Goal: Task Accomplishment & Management: Manage account settings

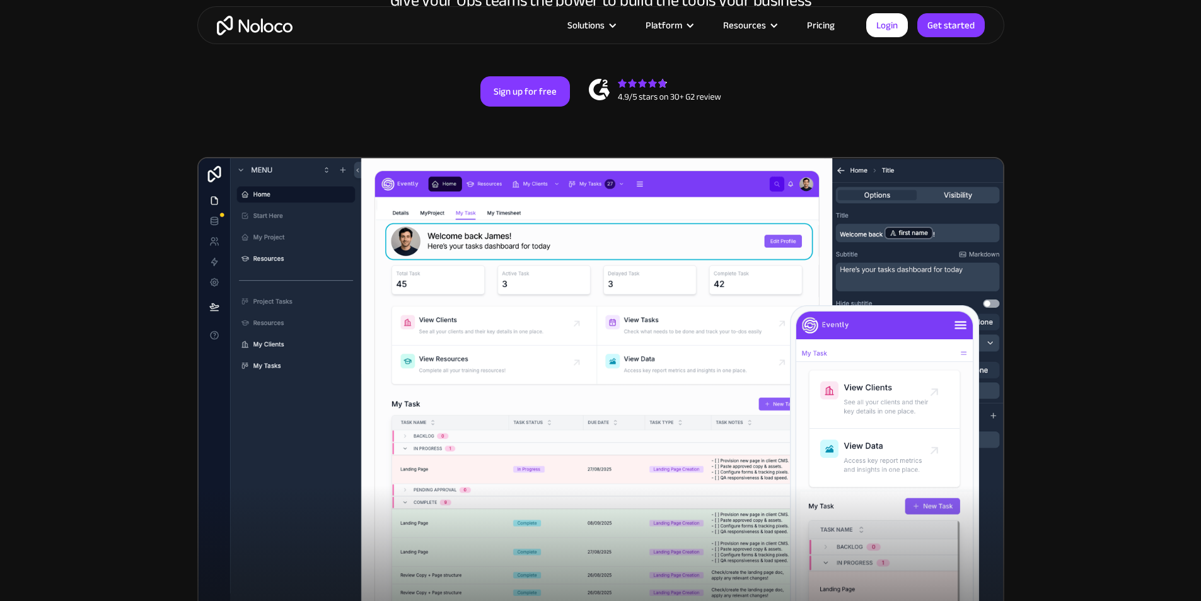
scroll to position [315, 0]
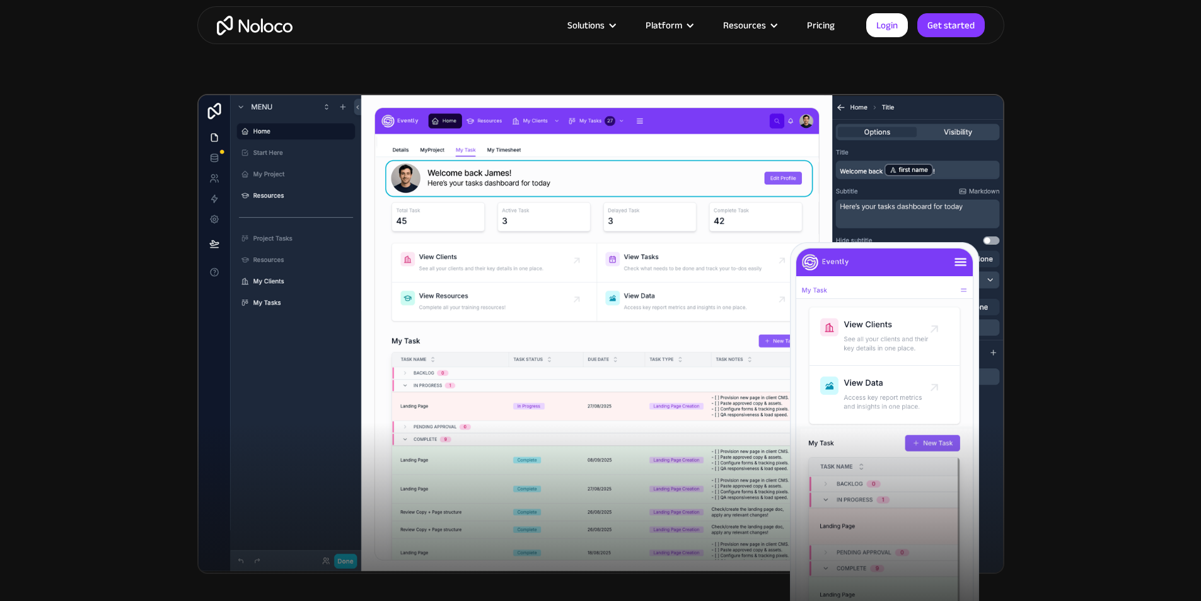
click at [531, 43] on link "Sign up for free" at bounding box center [525, 28] width 90 height 30
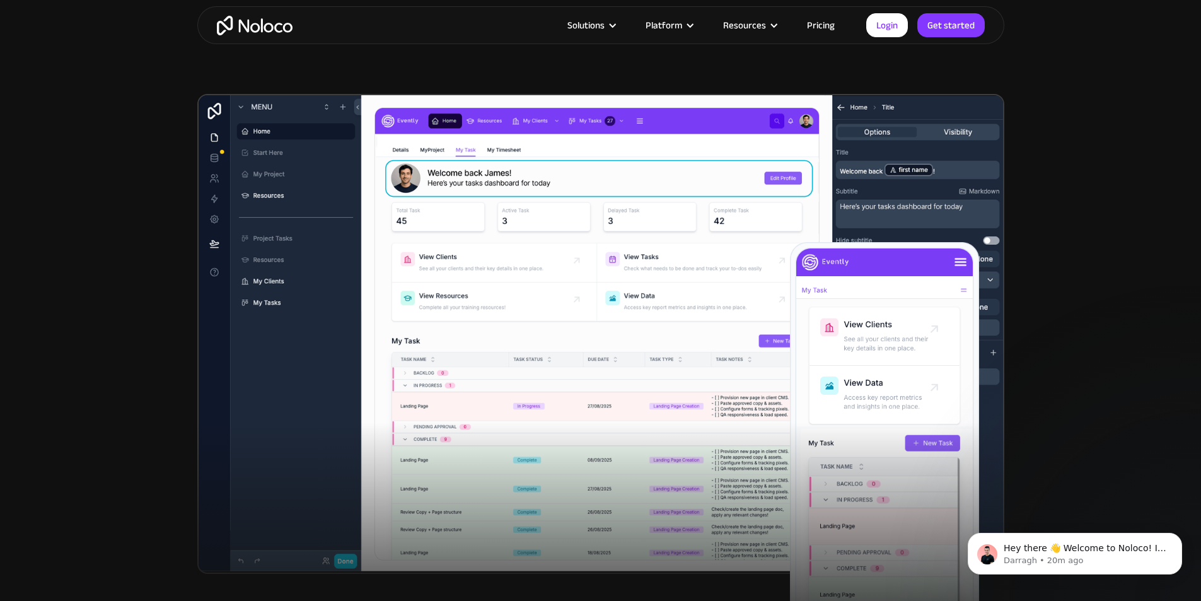
scroll to position [0, 0]
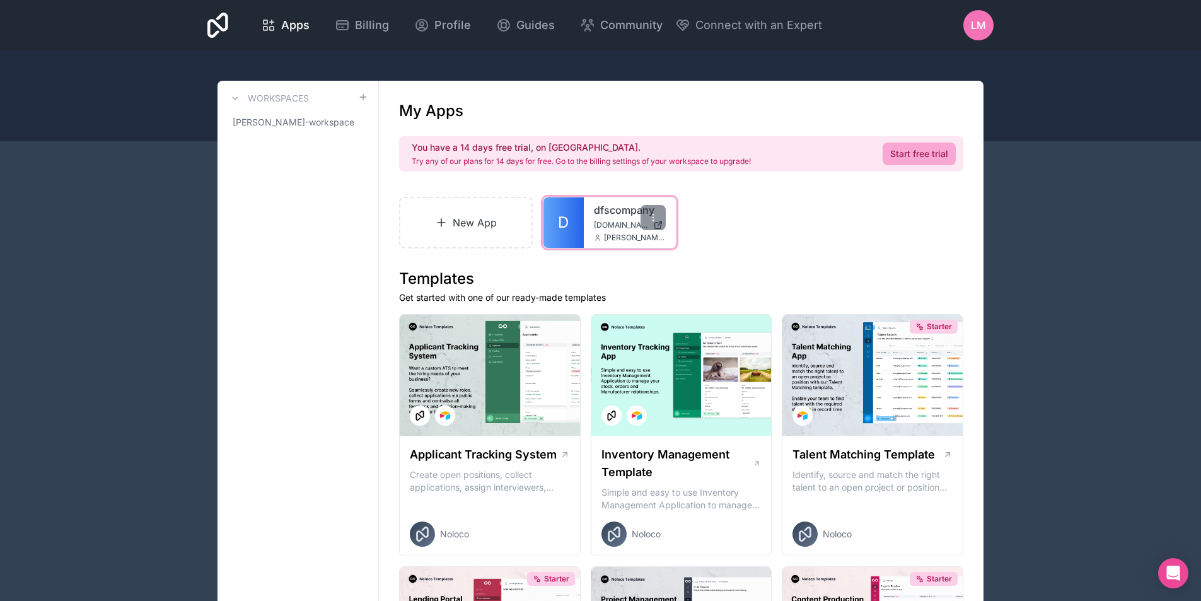
click at [570, 220] on link "D" at bounding box center [563, 222] width 40 height 50
